Goal: Task Accomplishment & Management: Use online tool/utility

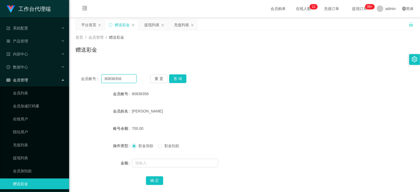
click at [109, 80] on input "80838356" at bounding box center [118, 78] width 35 height 9
paste input "Aa11"
type input "Aa11"
click at [175, 82] on button "查 询" at bounding box center [177, 78] width 17 height 9
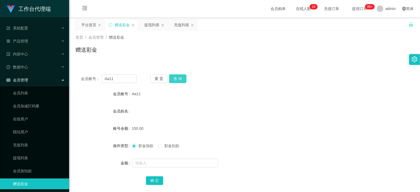
click at [175, 81] on button "查 询" at bounding box center [177, 78] width 17 height 9
click at [179, 78] on button "查 询" at bounding box center [177, 78] width 17 height 9
click at [247, 100] on form "会员账号 Aa11 会员姓名 [PERSON_NAME] chonh 账号余额 150.00 操作类型 彩金加款 彩金扣款 金额 确 定" at bounding box center [245, 136] width 338 height 97
drag, startPoint x: 159, startPoint y: 112, endPoint x: 131, endPoint y: 112, distance: 27.8
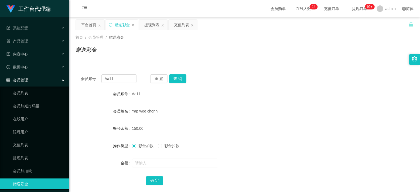
click at [132, 112] on div "Yap wee chonh" at bounding box center [230, 110] width 197 height 11
copy span "Yap wee chonh"
click at [145, 113] on span "Yap wee chonh" at bounding box center [145, 111] width 26 height 4
click at [141, 111] on span "Yap wee chonh" at bounding box center [145, 111] width 26 height 4
click at [146, 111] on span "Yap wee chonh" at bounding box center [145, 111] width 26 height 4
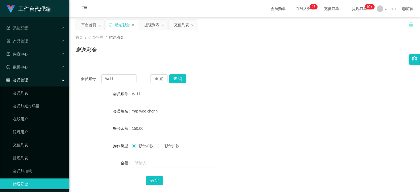
click at [163, 112] on div "Yap wee chonh" at bounding box center [230, 110] width 197 height 11
click at [270, 103] on form "会员账号 Aa11 会员姓名 [PERSON_NAME] chonh 账号余额 150.00 操作类型 彩金加款 彩金扣款 金额 确 定" at bounding box center [245, 136] width 338 height 97
click at [180, 78] on button "查 询" at bounding box center [177, 78] width 17 height 9
click at [222, 48] on div "赠送彩金" at bounding box center [245, 52] width 338 height 12
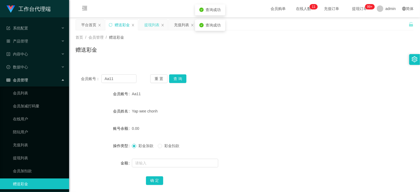
click at [153, 26] on div "提现列表" at bounding box center [151, 25] width 15 height 10
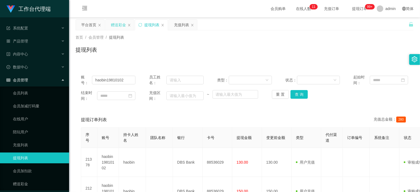
click at [114, 26] on div "赠送彩金" at bounding box center [118, 25] width 15 height 10
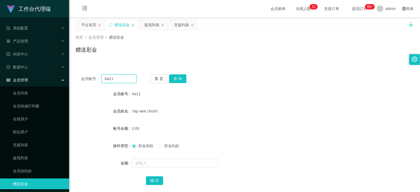
click at [108, 81] on input "Aa11" at bounding box center [118, 78] width 35 height 9
click at [149, 25] on div "提现列表" at bounding box center [151, 25] width 15 height 10
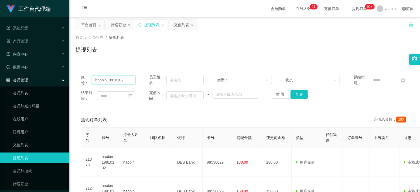
click at [117, 80] on input "haobin19810102" at bounding box center [113, 80] width 43 height 9
paste input "Aa11"
type input "Aa11"
click at [296, 93] on button "查 询" at bounding box center [299, 94] width 17 height 9
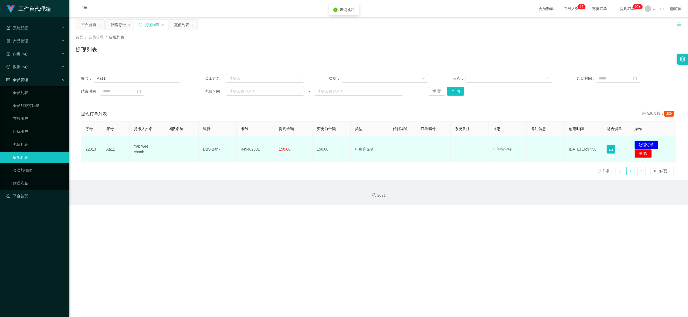
click at [420, 144] on button "处理订单" at bounding box center [646, 145] width 24 height 9
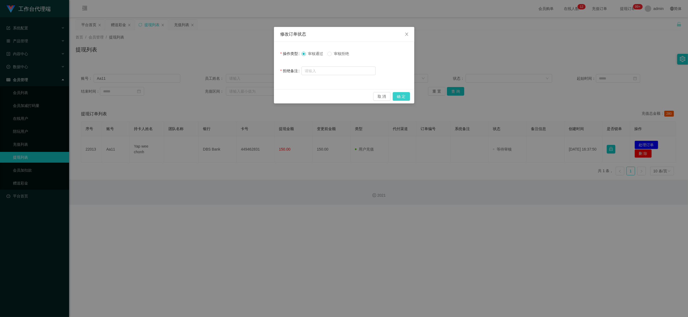
click at [402, 95] on button "确 定" at bounding box center [400, 96] width 17 height 9
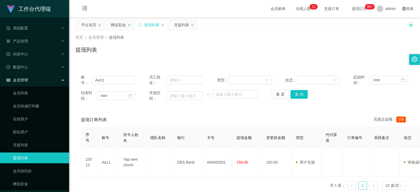
click at [320, 45] on div "首页 / 会员管理 / 提现列表 / 提现列表" at bounding box center [245, 46] width 338 height 23
